Goal: Transaction & Acquisition: Purchase product/service

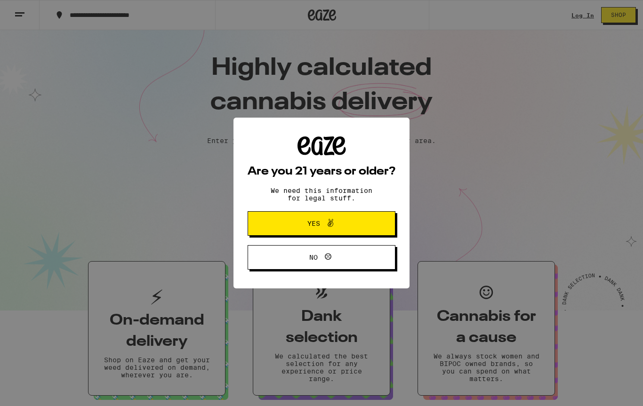
click at [332, 222] on icon at bounding box center [331, 223] width 6 height 8
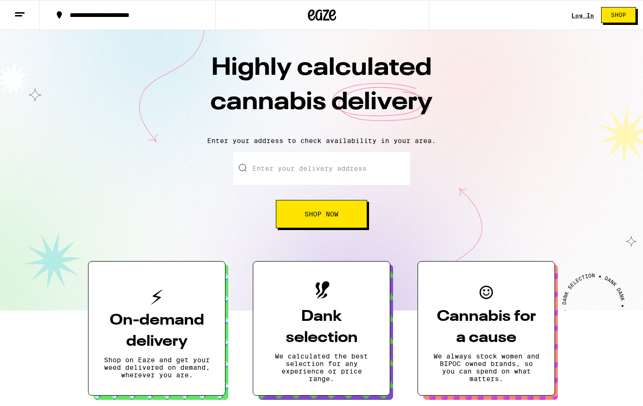
click at [583, 9] on div "Log In Shop" at bounding box center [608, 15] width 72 height 30
click at [580, 7] on div "Log In Shop" at bounding box center [608, 15] width 72 height 30
type input "1"
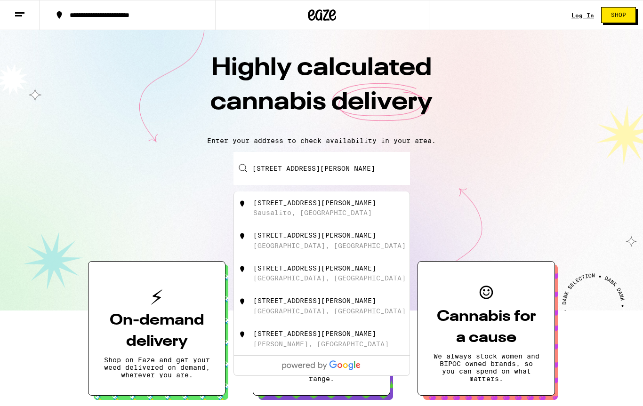
click at [286, 250] on div "[GEOGRAPHIC_DATA], [GEOGRAPHIC_DATA]" at bounding box center [329, 246] width 153 height 8
type input "[STREET_ADDRESS][PERSON_NAME]"
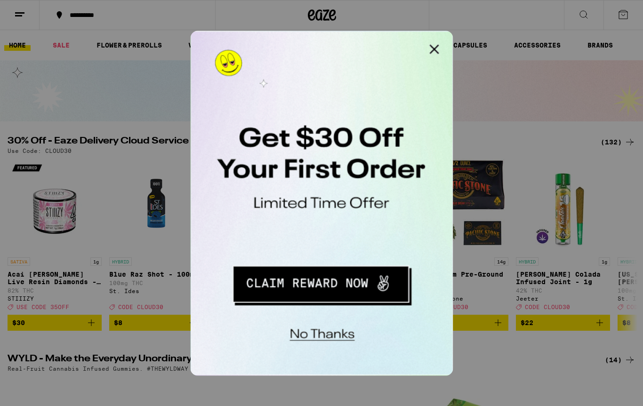
click at [257, 180] on button "No thanks" at bounding box center [252, 182] width 69 height 19
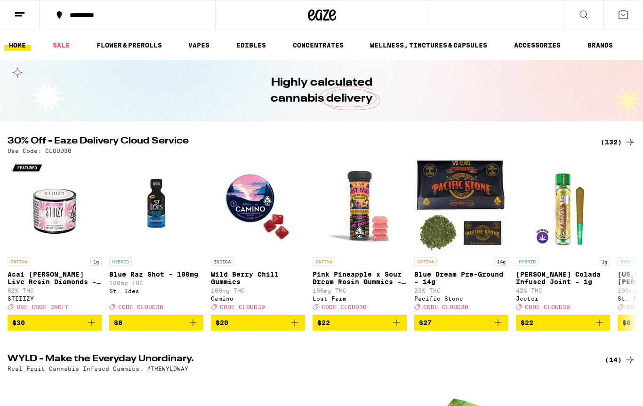
click at [209, 48] on link "VAPES" at bounding box center [199, 45] width 31 height 11
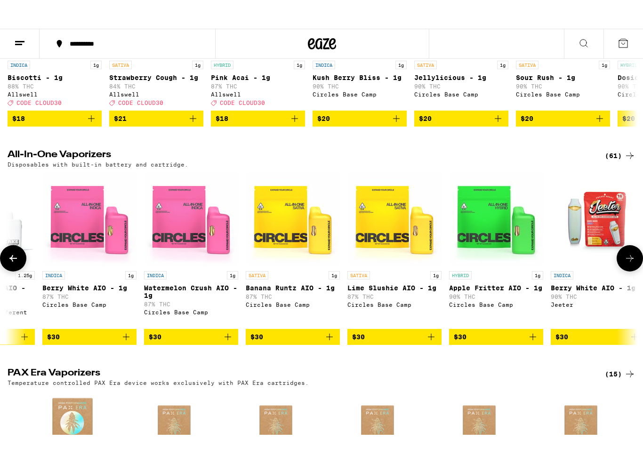
scroll to position [0, 2204]
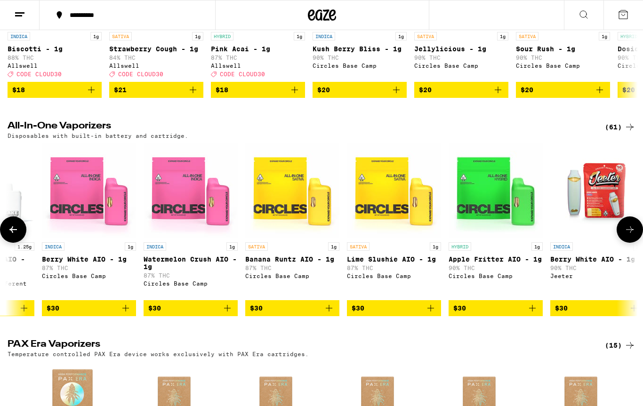
click at [428, 314] on icon "Add to bag" at bounding box center [430, 308] width 11 height 11
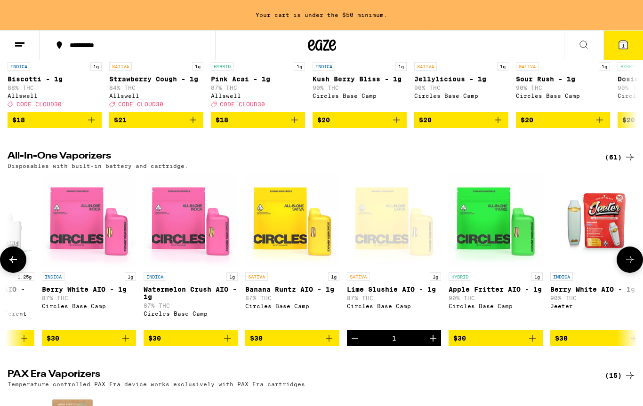
click at [90, 247] on img "Open page for Berry White AIO - 1g from Circles Base Camp" at bounding box center [89, 221] width 94 height 94
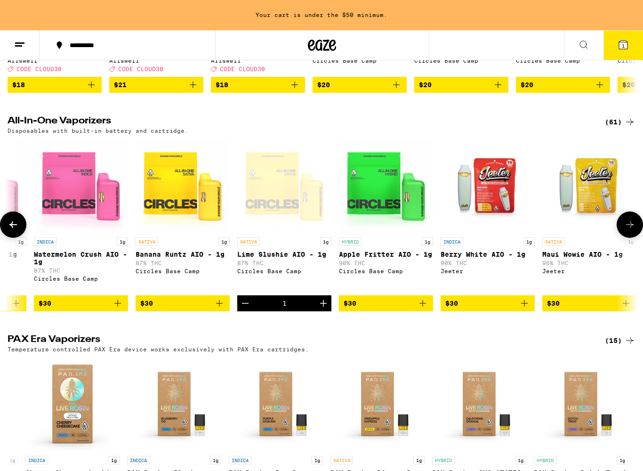
scroll to position [0, 2316]
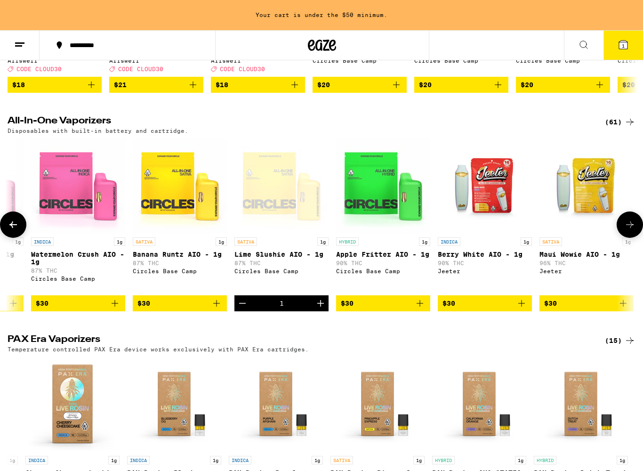
click at [487, 309] on span "$30" at bounding box center [485, 303] width 85 height 11
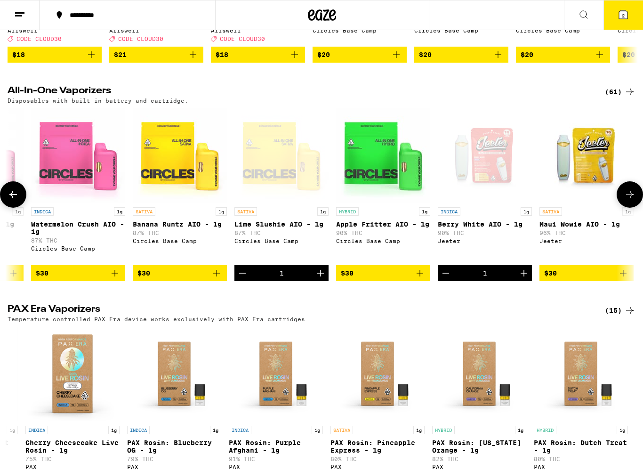
click at [243, 279] on icon "Decrement" at bounding box center [242, 273] width 11 height 11
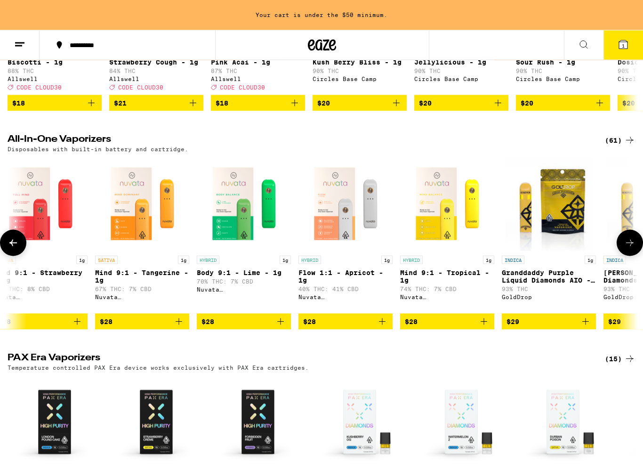
scroll to position [237, 0]
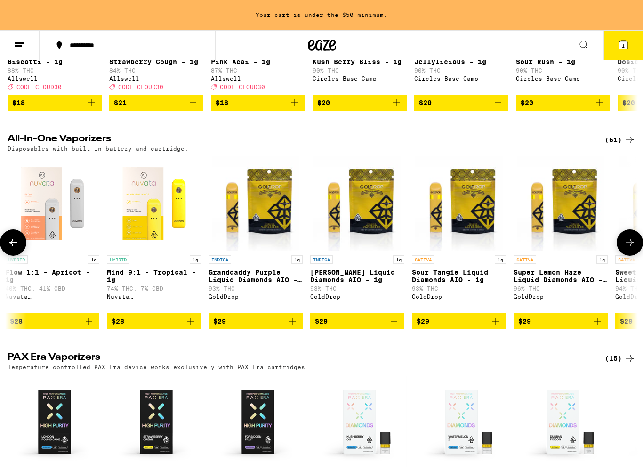
click at [294, 327] on icon "Add to bag" at bounding box center [292, 321] width 11 height 11
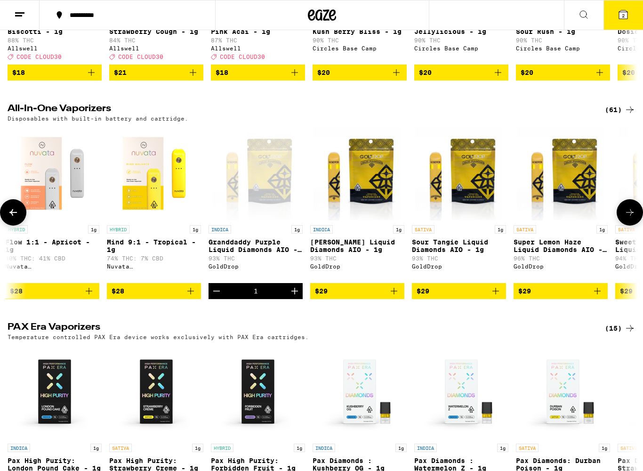
click at [382, 299] on button "$29" at bounding box center [357, 291] width 94 height 16
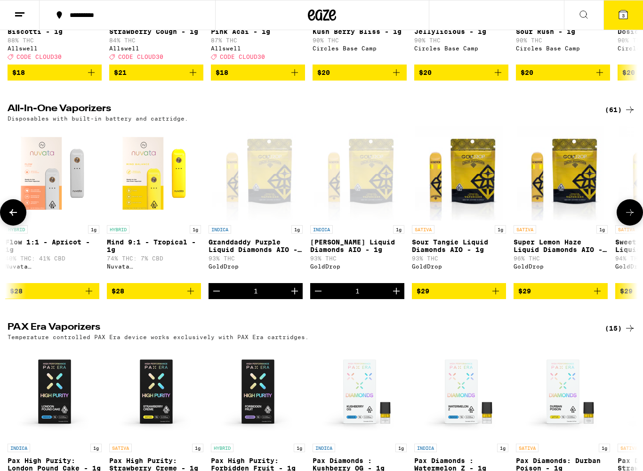
click at [218, 297] on icon "Decrement" at bounding box center [216, 290] width 11 height 11
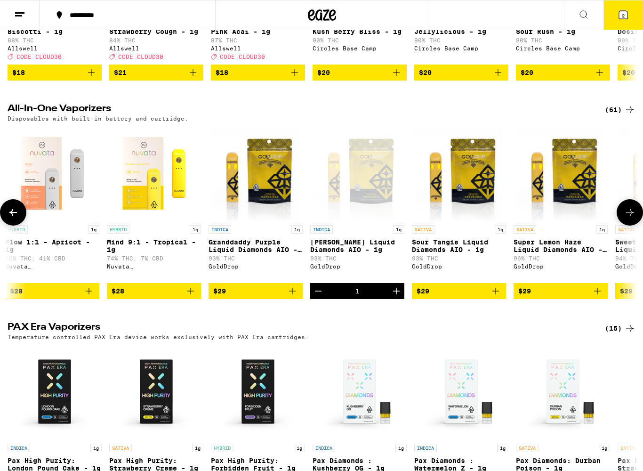
click at [318, 297] on icon "Decrement" at bounding box center [318, 290] width 11 height 11
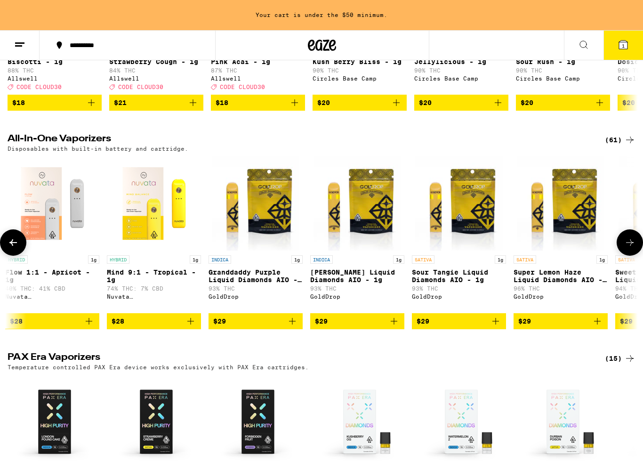
click at [594, 327] on icon "Add to bag" at bounding box center [597, 321] width 11 height 11
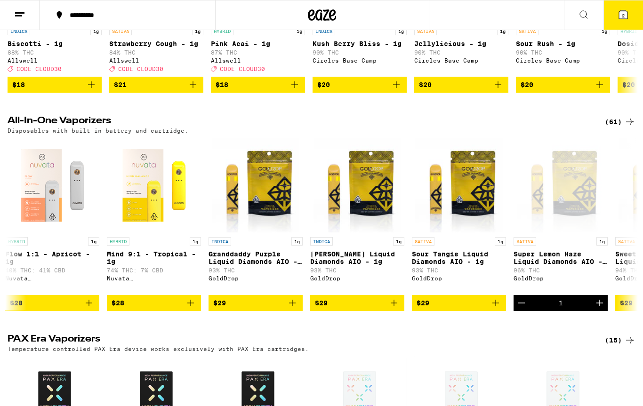
scroll to position [224, 0]
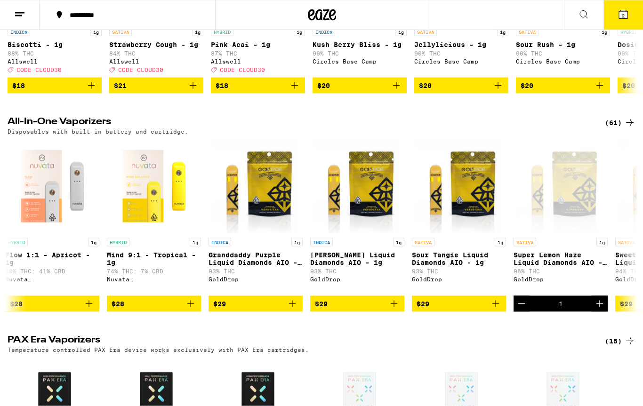
click at [566, 135] on div "Disposables with built-in battery and cartridge." at bounding box center [322, 132] width 628 height 6
click at [496, 309] on icon "Add to bag" at bounding box center [495, 303] width 11 height 11
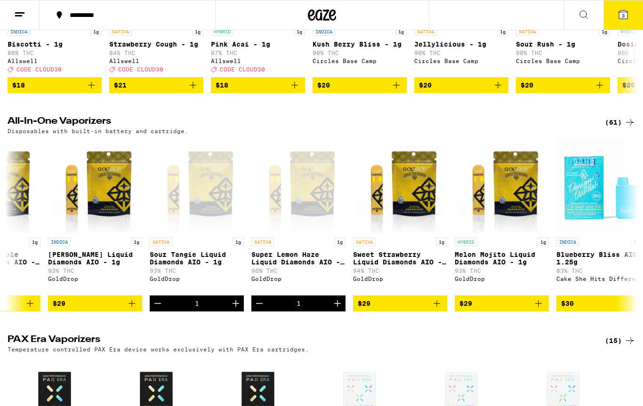
scroll to position [0, 876]
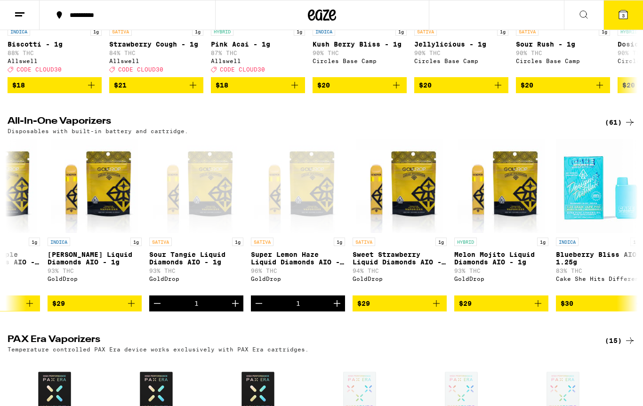
click at [155, 309] on icon "Decrement" at bounding box center [157, 303] width 11 height 11
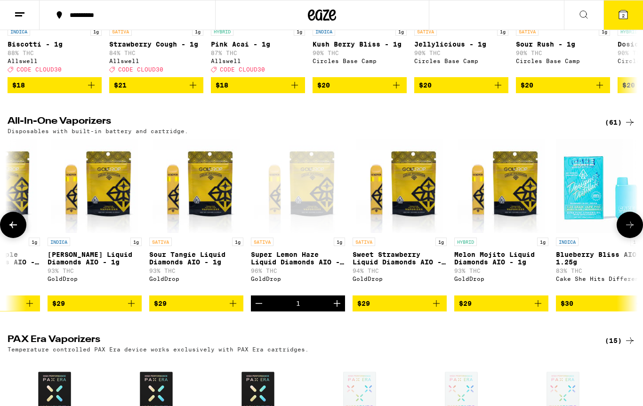
click at [433, 309] on icon "Add to bag" at bounding box center [436, 303] width 11 height 11
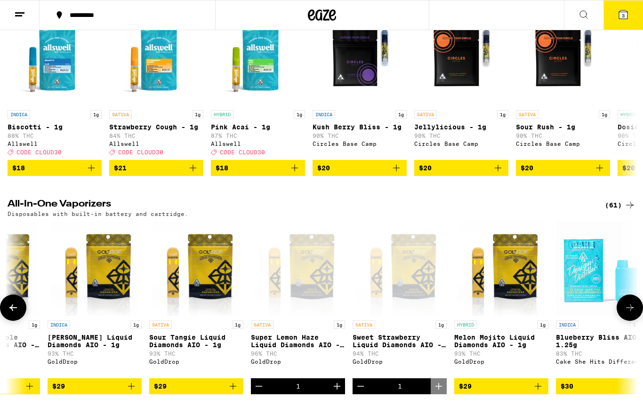
scroll to position [0, 0]
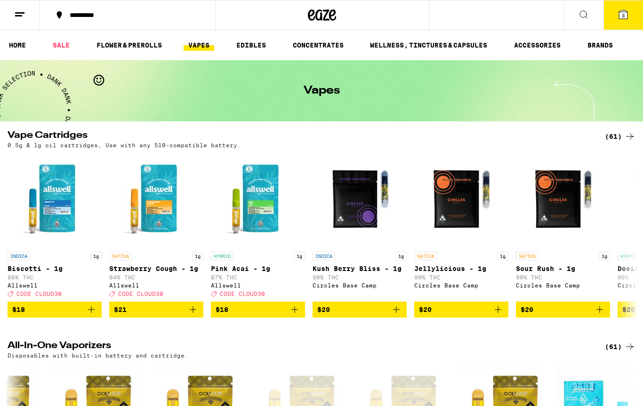
click at [624, 14] on span "3" at bounding box center [623, 16] width 3 height 6
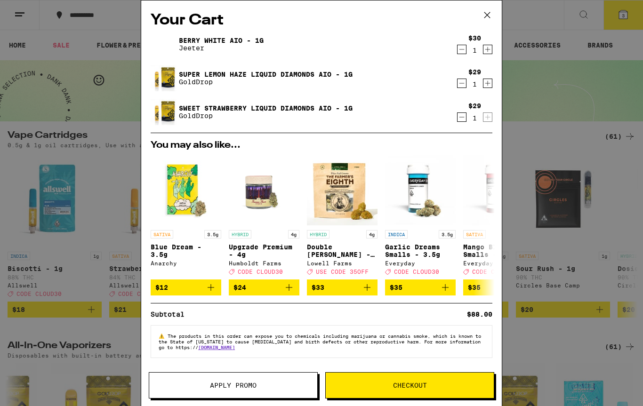
click at [197, 38] on link "Berry White AIO - 1g" at bounding box center [221, 41] width 85 height 8
click at [213, 77] on link "Super Lemon Haze Liquid Diamonds AIO - 1g" at bounding box center [266, 75] width 174 height 8
click at [163, 112] on img at bounding box center [164, 111] width 26 height 29
click at [167, 72] on img at bounding box center [164, 78] width 26 height 29
click at [195, 44] on link "Berry White AIO - 1g" at bounding box center [221, 41] width 85 height 8
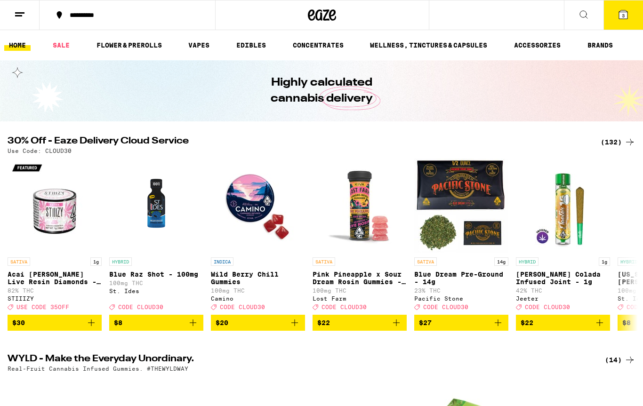
click at [627, 10] on icon at bounding box center [623, 14] width 11 height 11
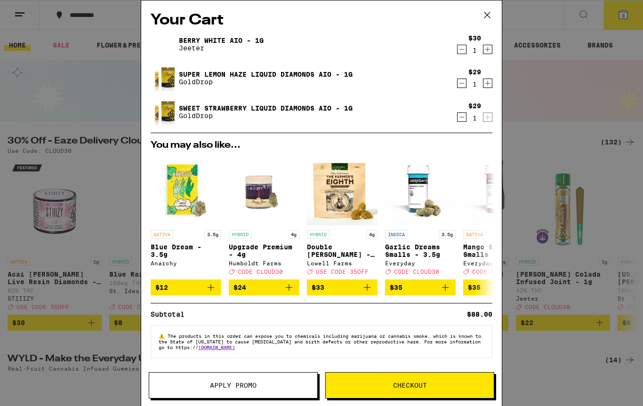
click at [234, 382] on span "Apply Promo" at bounding box center [233, 385] width 47 height 7
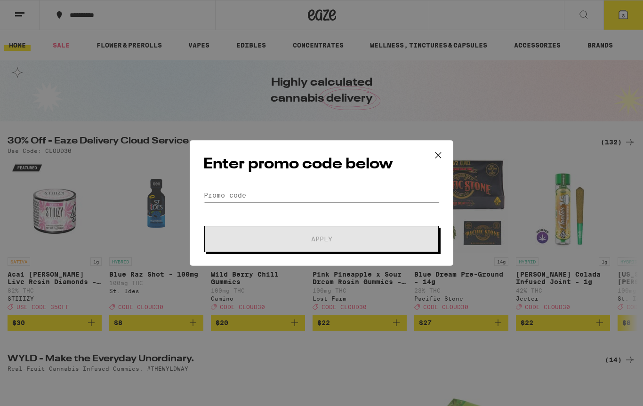
click at [439, 153] on icon at bounding box center [438, 155] width 14 height 14
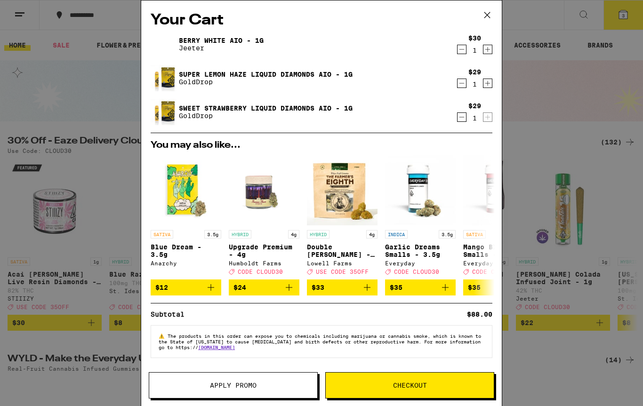
click at [202, 72] on link "Super Lemon Haze Liquid Diamonds AIO - 1g" at bounding box center [266, 75] width 174 height 8
click at [198, 109] on link "Sweet Strawberry Liquid Diamonds AIO - 1g" at bounding box center [266, 109] width 174 height 8
click at [409, 388] on span "Checkout" at bounding box center [410, 385] width 34 height 7
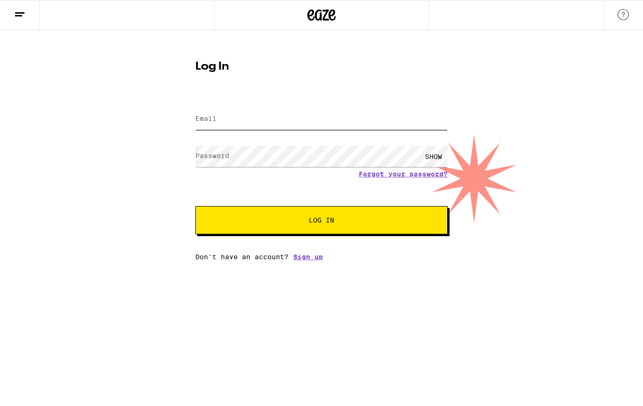
click at [216, 113] on input "Email" at bounding box center [321, 119] width 252 height 21
type input "sazarac@sbcglobal.net"
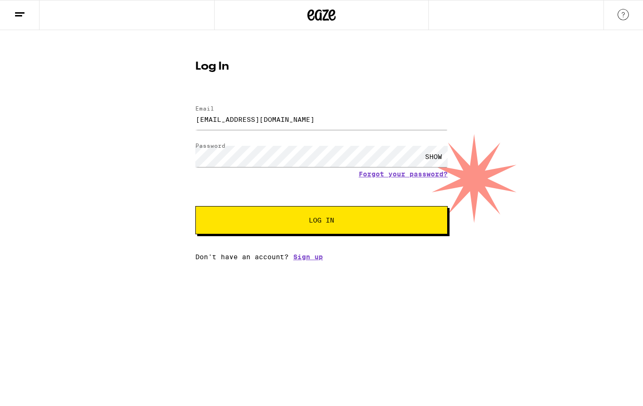
click at [349, 219] on span "Log In" at bounding box center [322, 220] width 176 height 7
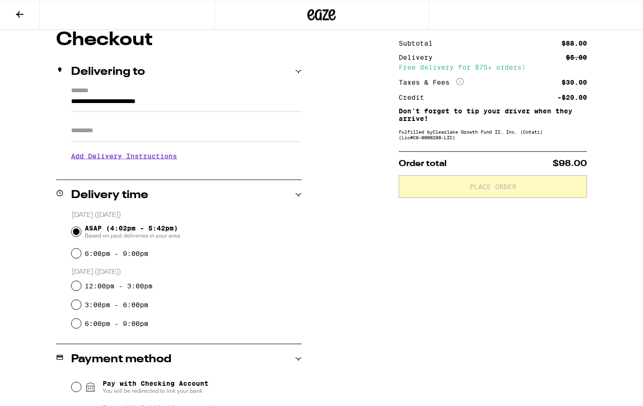
scroll to position [266, 0]
